Goal: Information Seeking & Learning: Learn about a topic

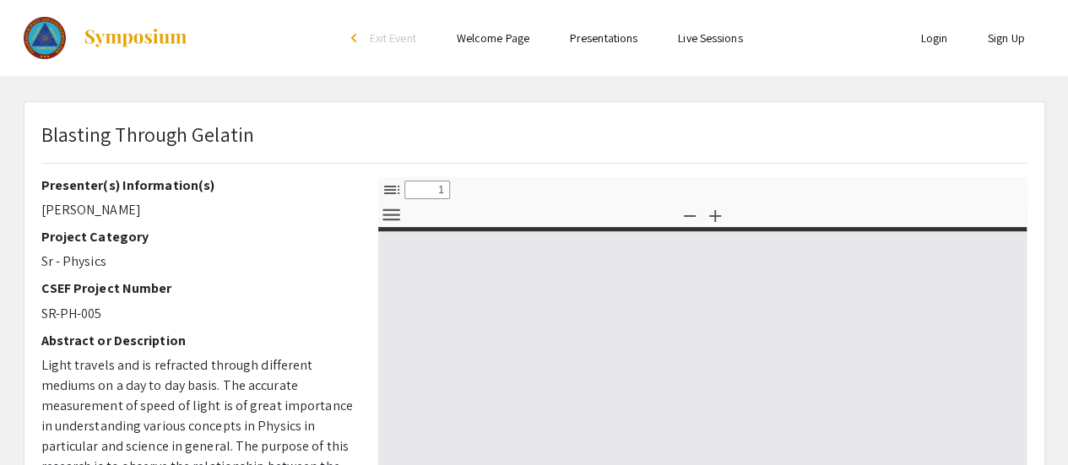
select select "custom"
type input "0"
select select "custom"
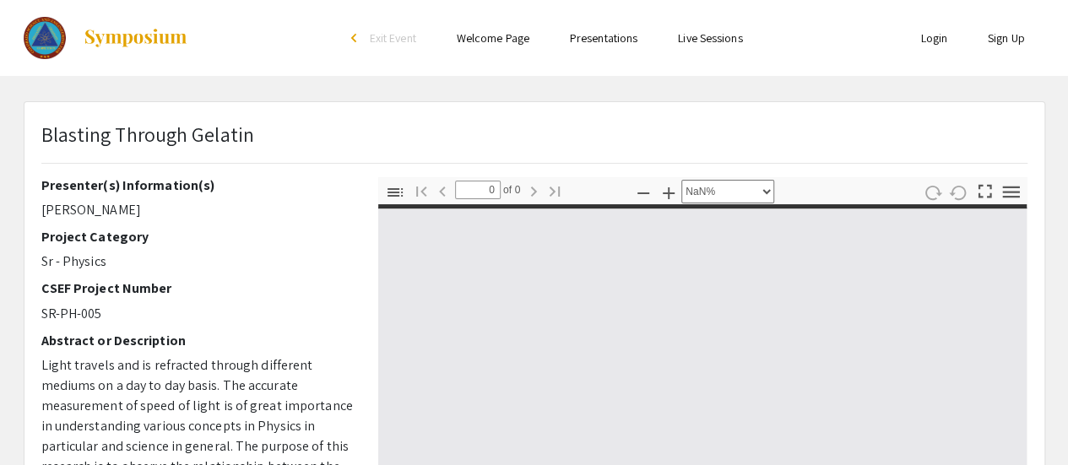
type input "1"
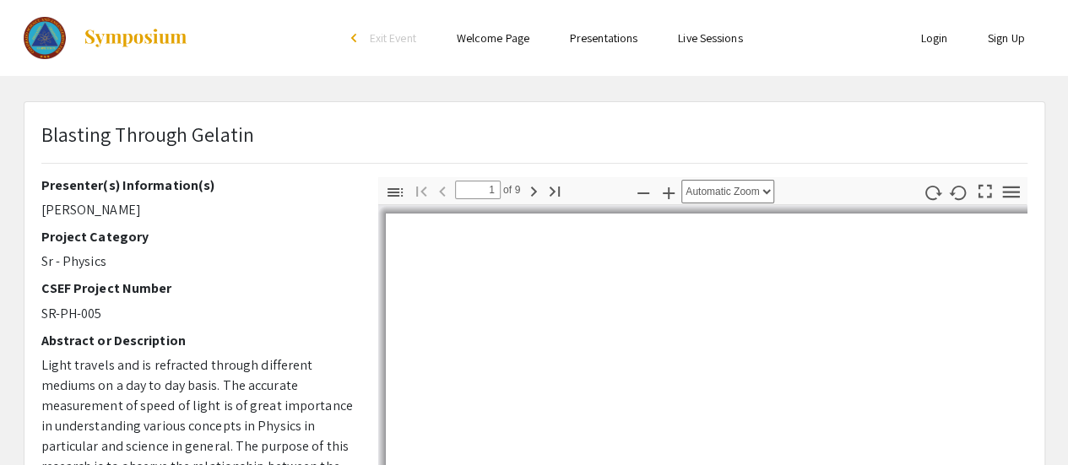
select select "custom"
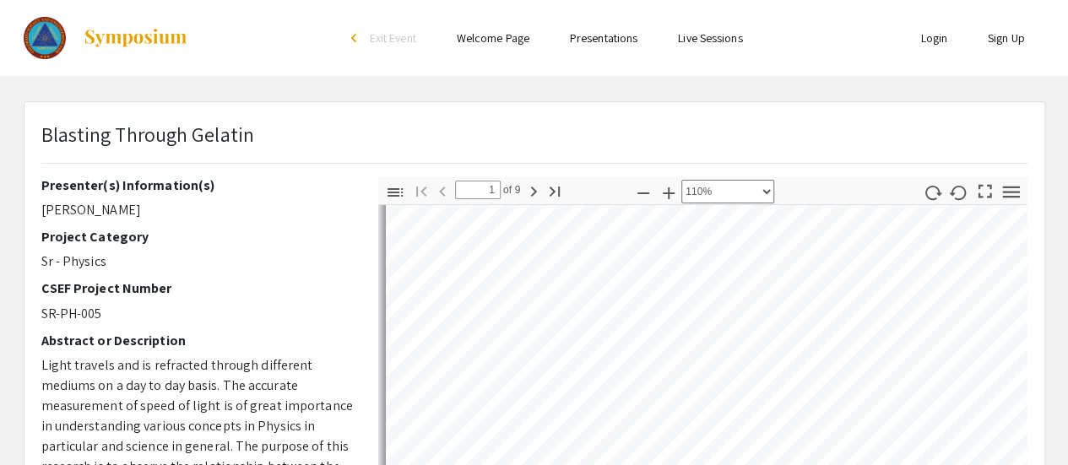
type input "2"
select select "custom"
type input "3"
select select "custom"
type input "4"
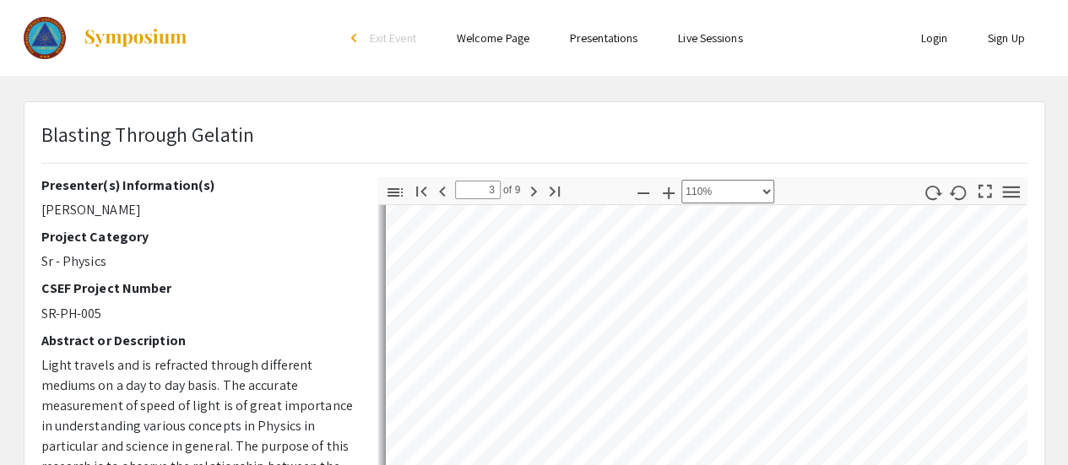
select select "custom"
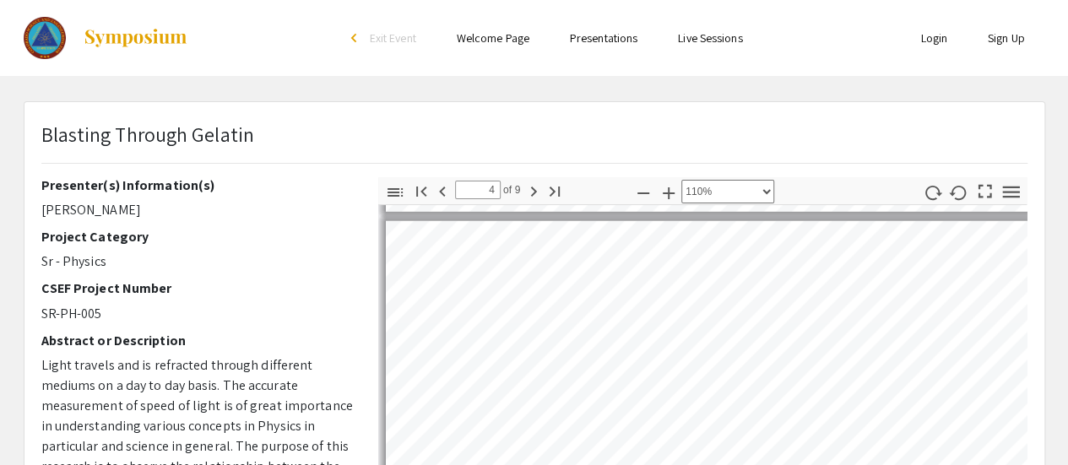
scroll to position [2111, 0]
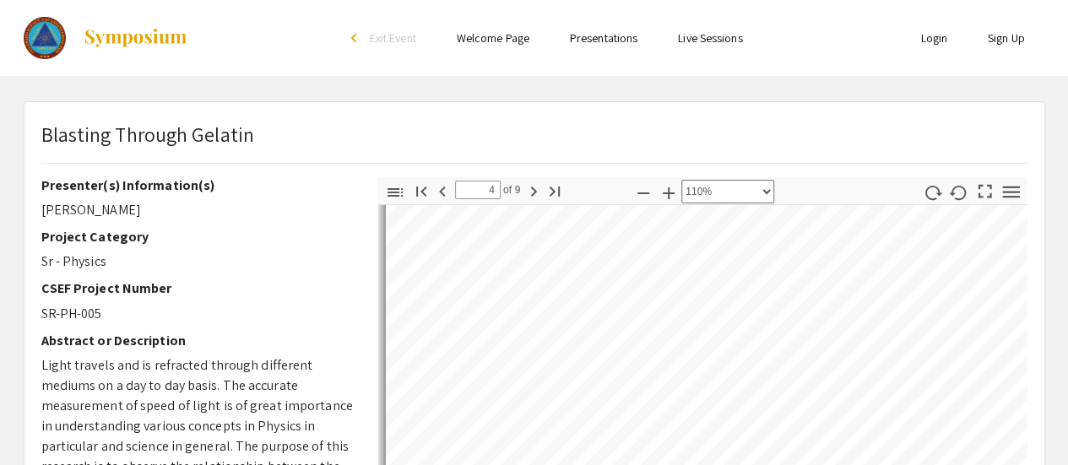
type input "5"
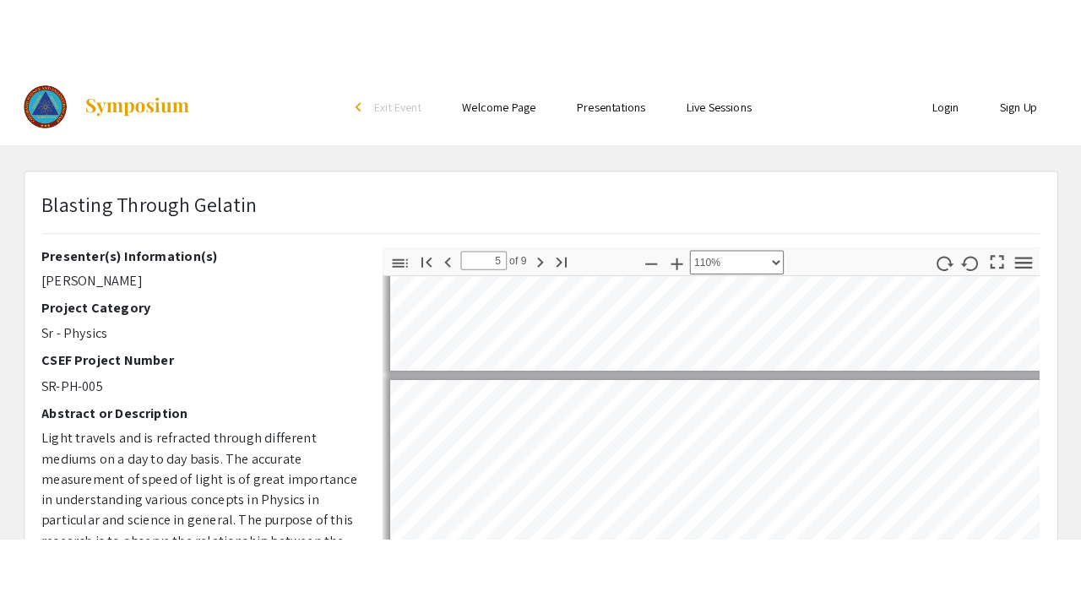
scroll to position [2787, 0]
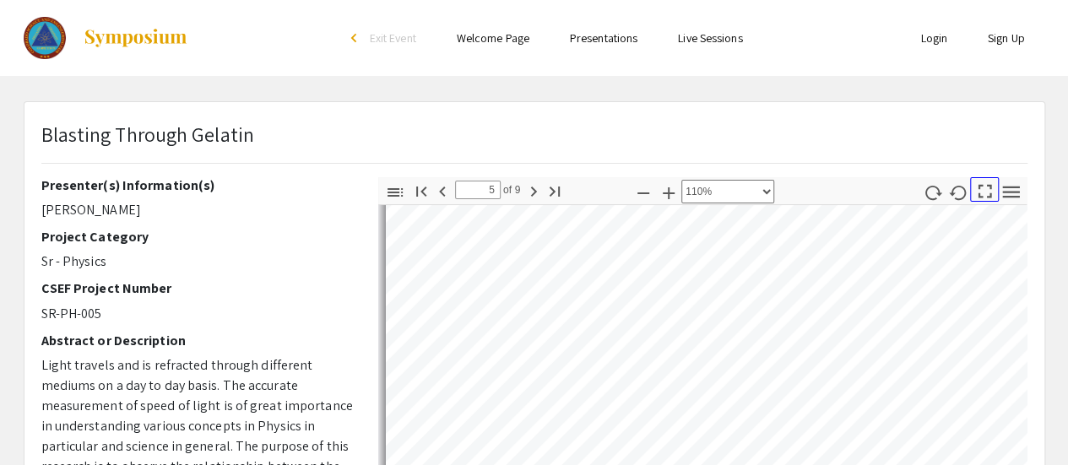
click at [991, 185] on icon "button" at bounding box center [986, 192] width 14 height 14
select select "page-fit"
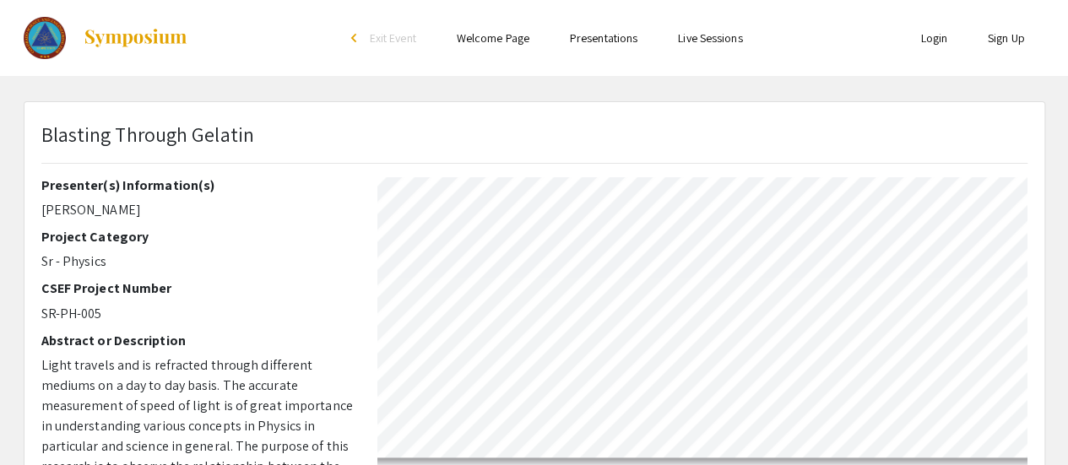
scroll to position [607, 0]
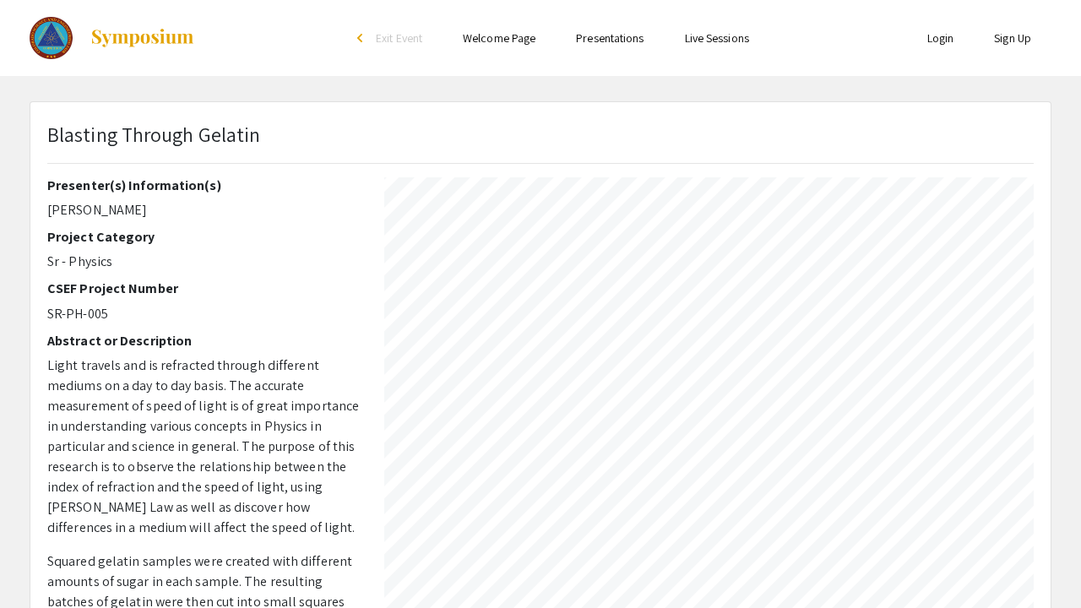
type input "6"
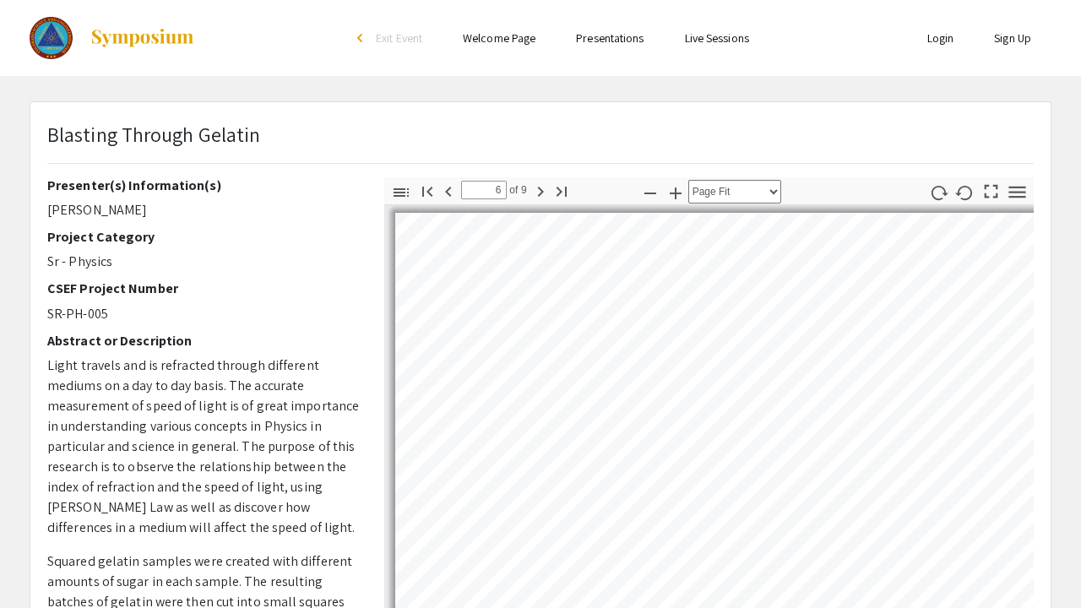
select select "custom"
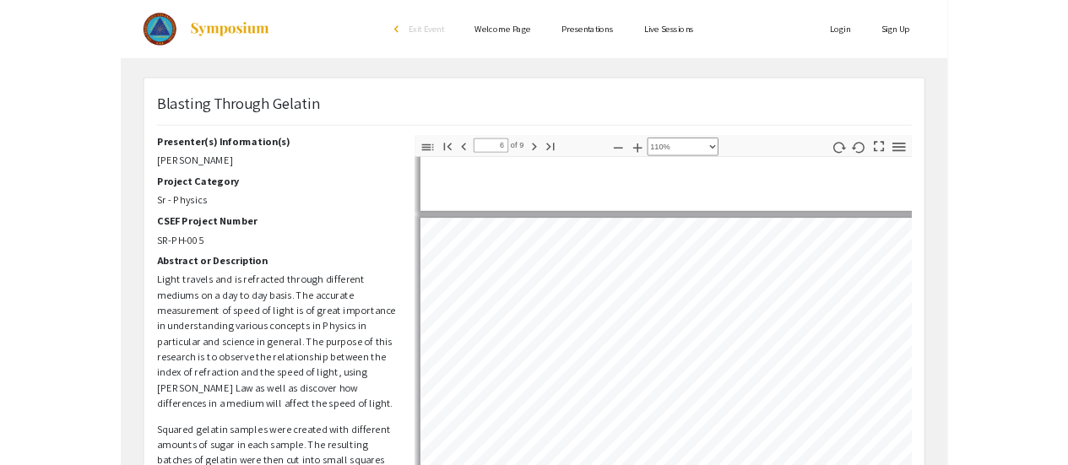
scroll to position [3396, 8]
